Goal: Task Accomplishment & Management: Manage account settings

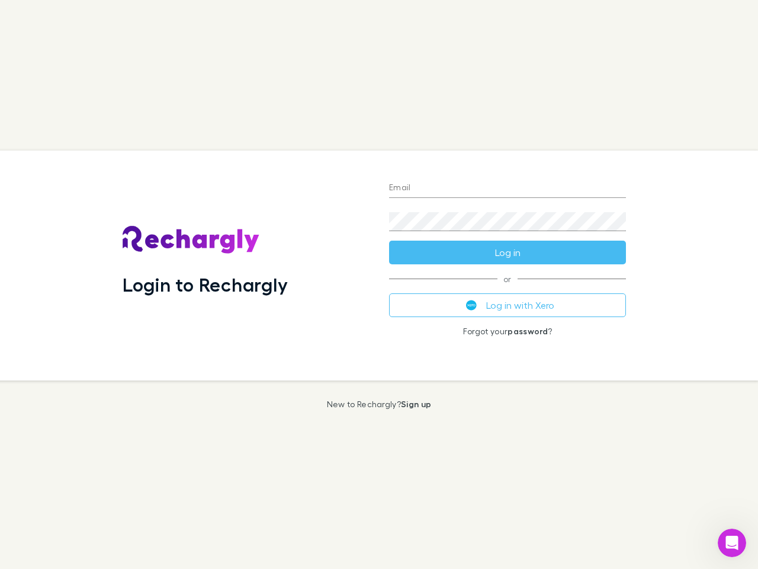
click at [379, 284] on div "Login to Rechargly" at bounding box center [246, 265] width 267 height 230
click at [508, 188] on input "Email" at bounding box center [507, 188] width 237 height 19
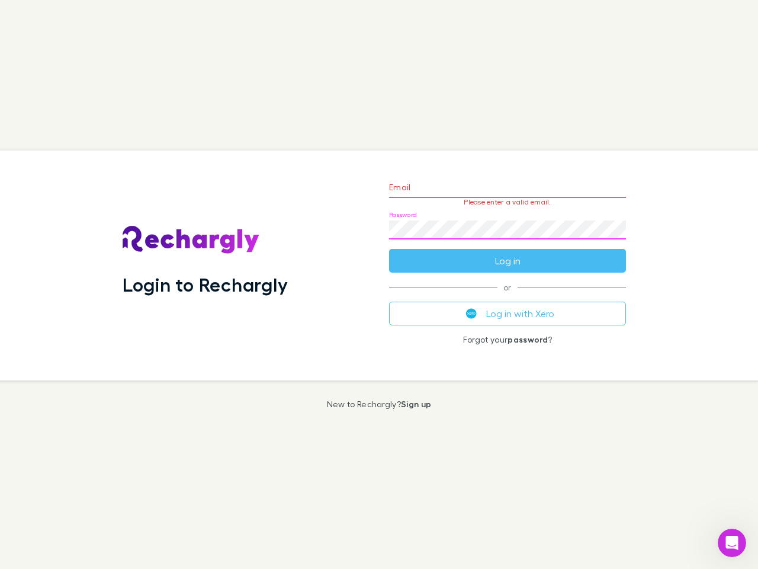
click at [508, 252] on form "Email Please enter a valid email. Password Log in" at bounding box center [507, 220] width 237 height 103
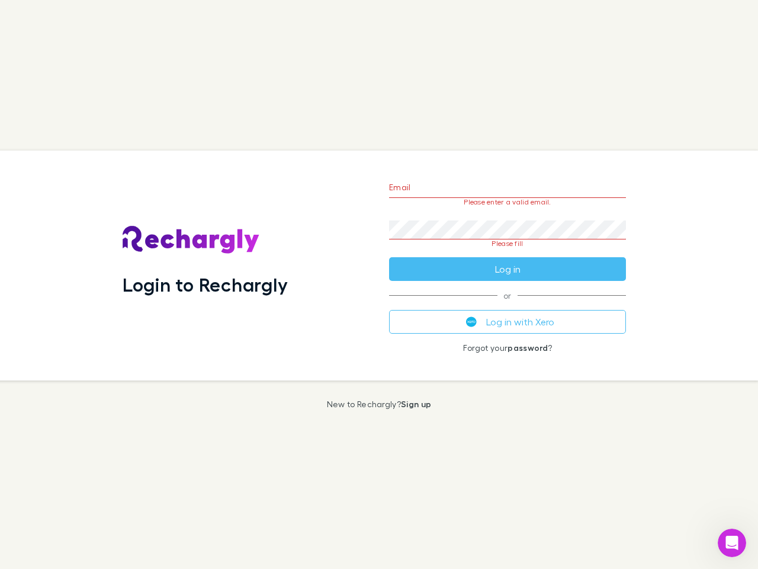
click at [508, 305] on div "Email Please enter a valid email. Password Please fill Log in or Log in with Xe…" at bounding box center [508, 265] width 256 height 230
click at [732, 543] on icon "Open Intercom Messenger" at bounding box center [733, 543] width 20 height 20
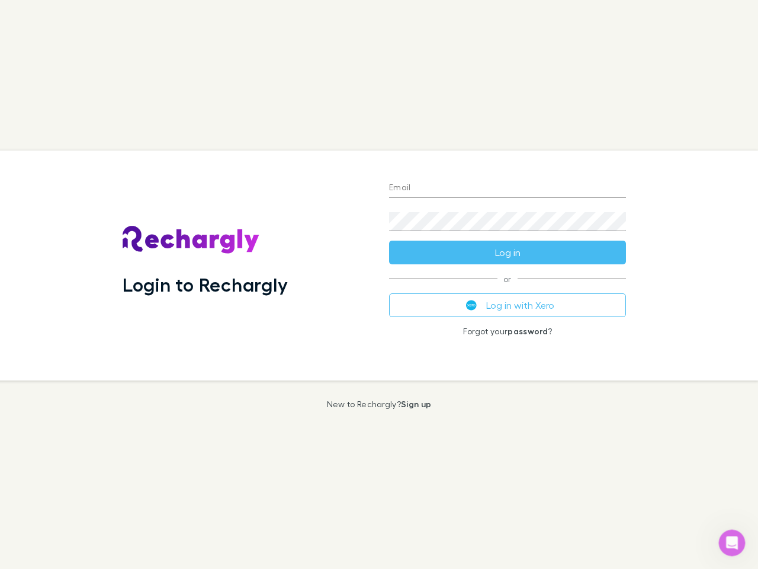
click at [379, 284] on div "Login to Rechargly" at bounding box center [246, 265] width 267 height 230
